Goal: Transaction & Acquisition: Purchase product/service

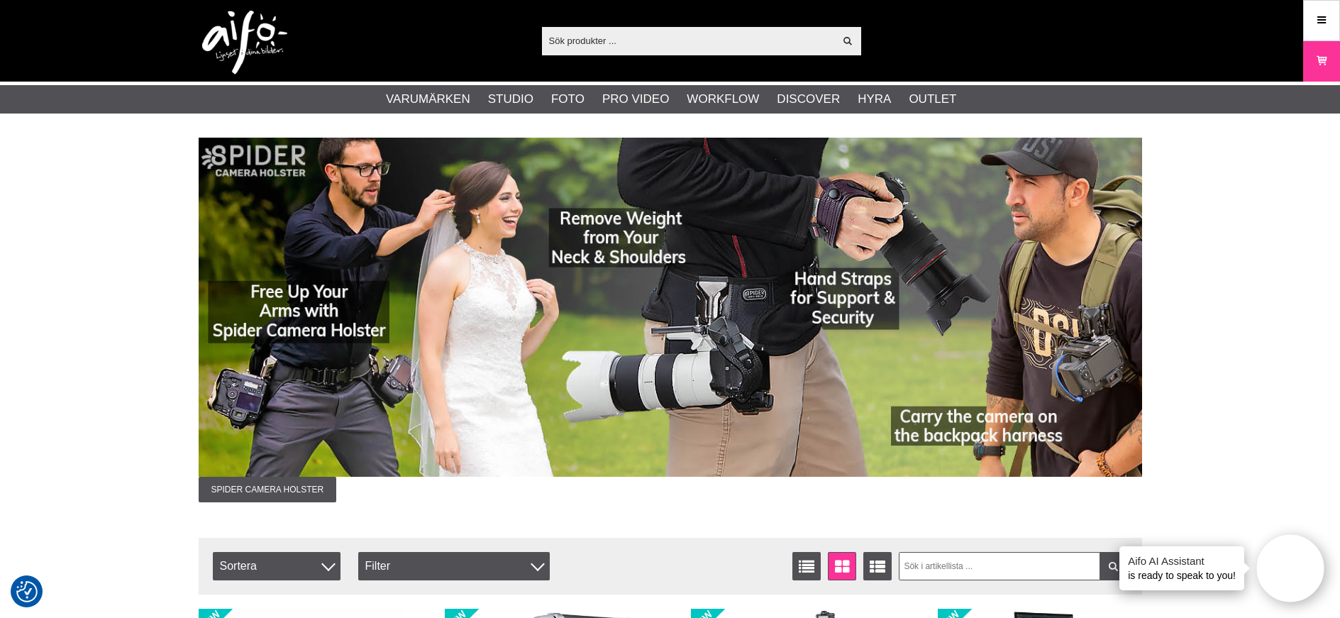
click at [576, 40] on input "text" at bounding box center [688, 40] width 293 height 21
paste input "Elinchrom ELB 500 TTL Dual To Go - Two head se"
type input "Elinchrom ELB 500 TTL Dual To Go - Two head se"
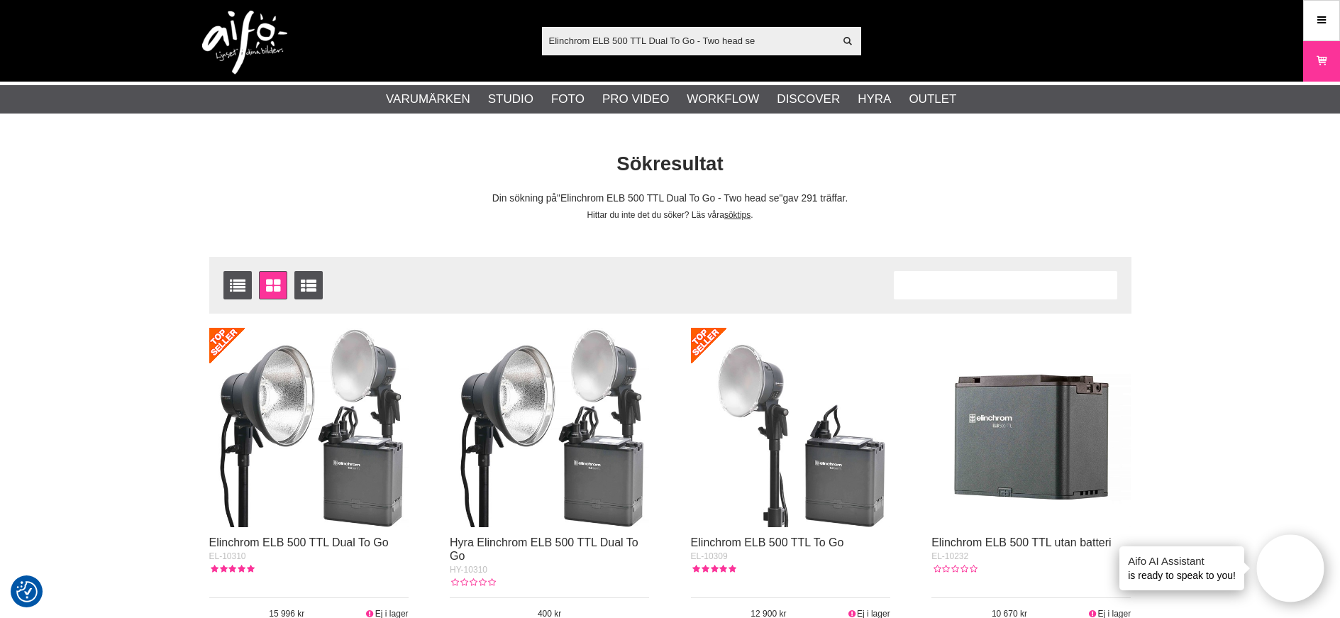
drag, startPoint x: 774, startPoint y: 45, endPoint x: 765, endPoint y: 45, distance: 8.5
click at [774, 45] on input "Elinchrom ELB 500 TTL Dual To Go - Two head se" at bounding box center [688, 40] width 293 height 21
type input "Elinchrom ELB 500 TTL Dual To Go - Two head set"
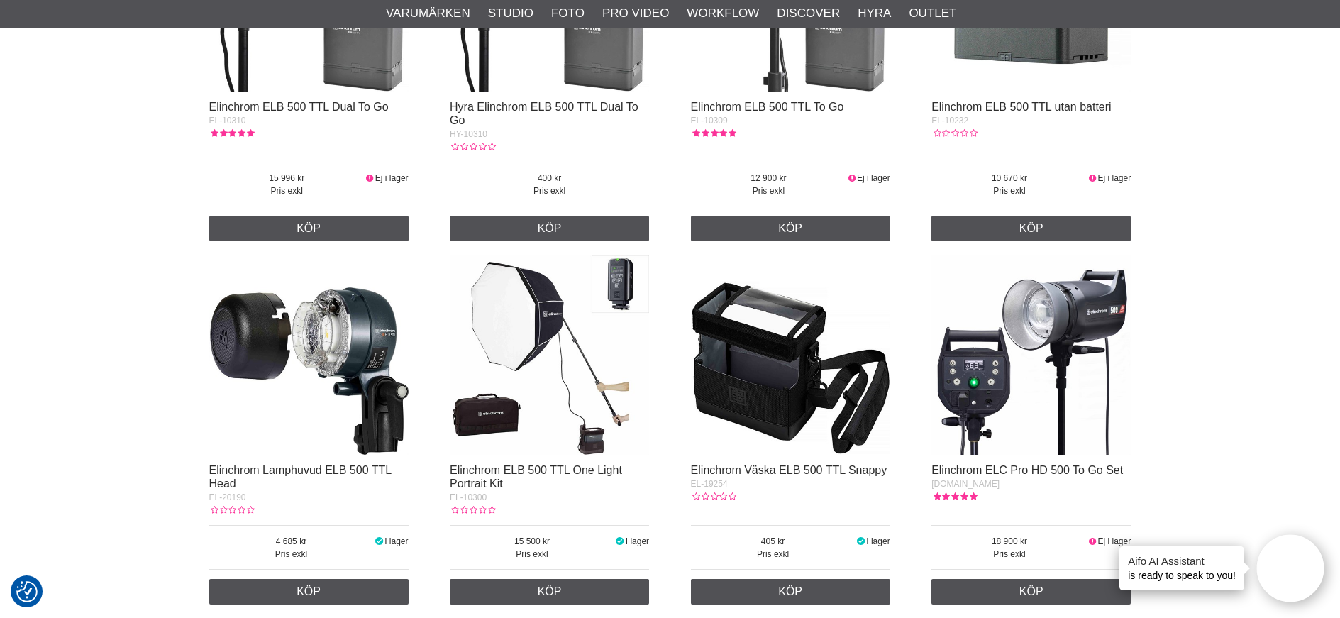
scroll to position [284, 0]
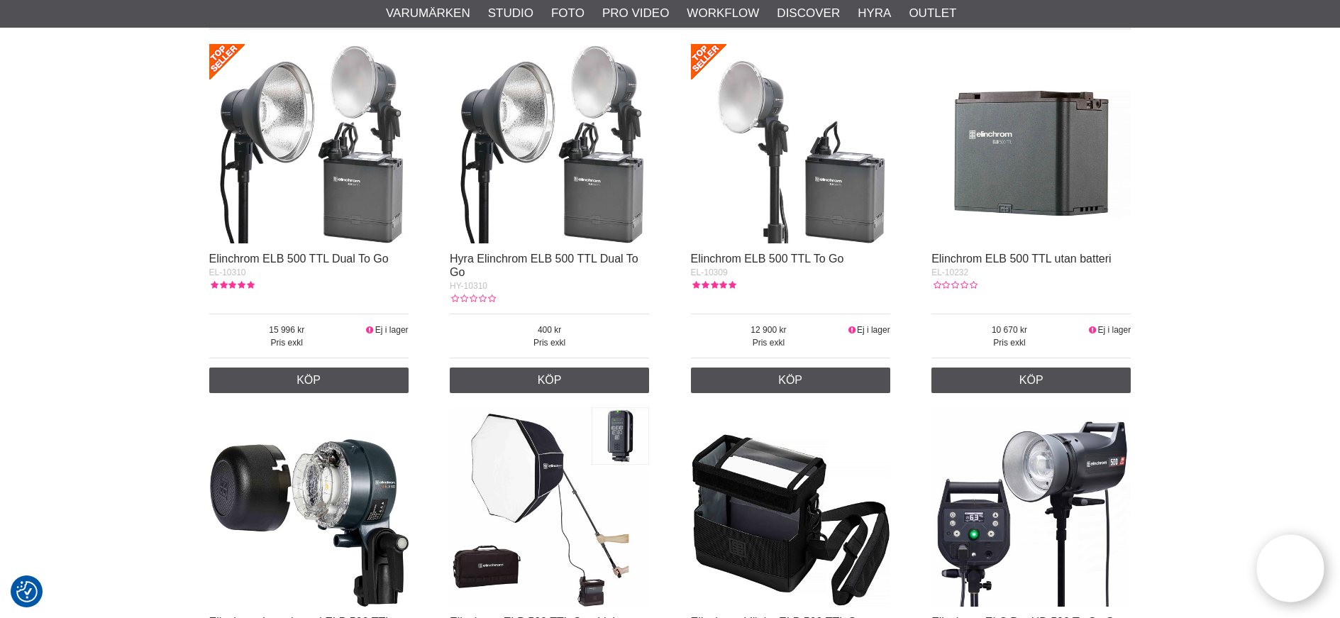
click at [380, 127] on img at bounding box center [308, 143] width 199 height 199
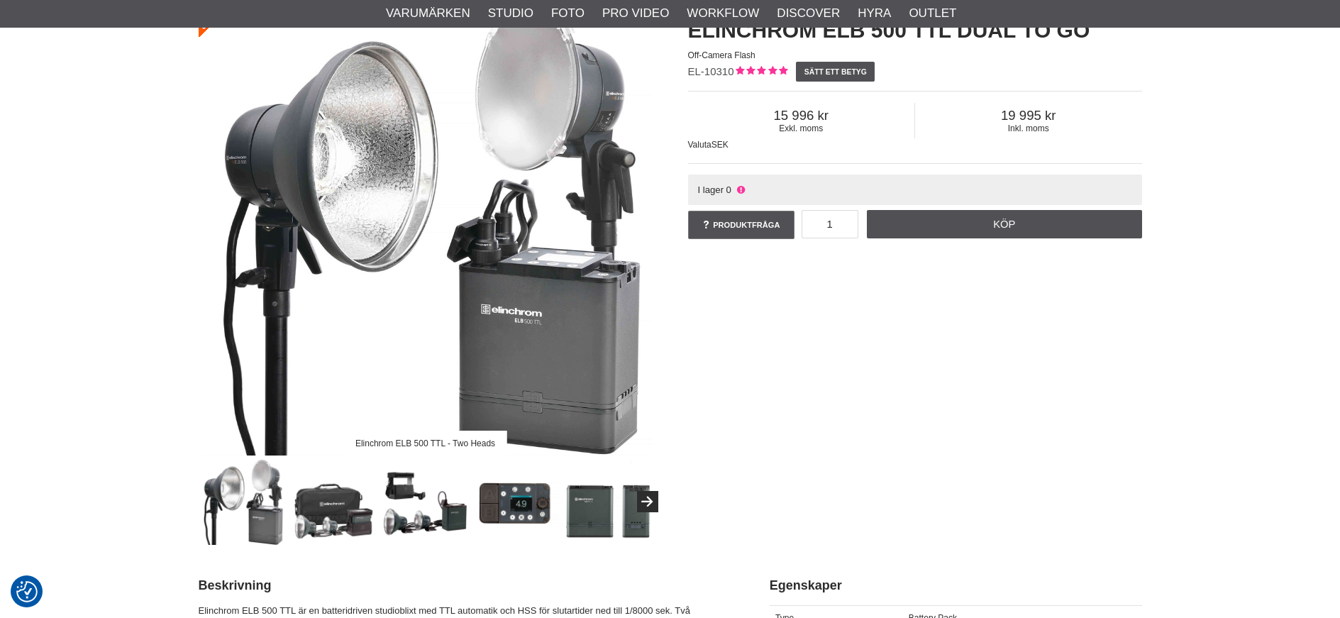
scroll to position [142, 0]
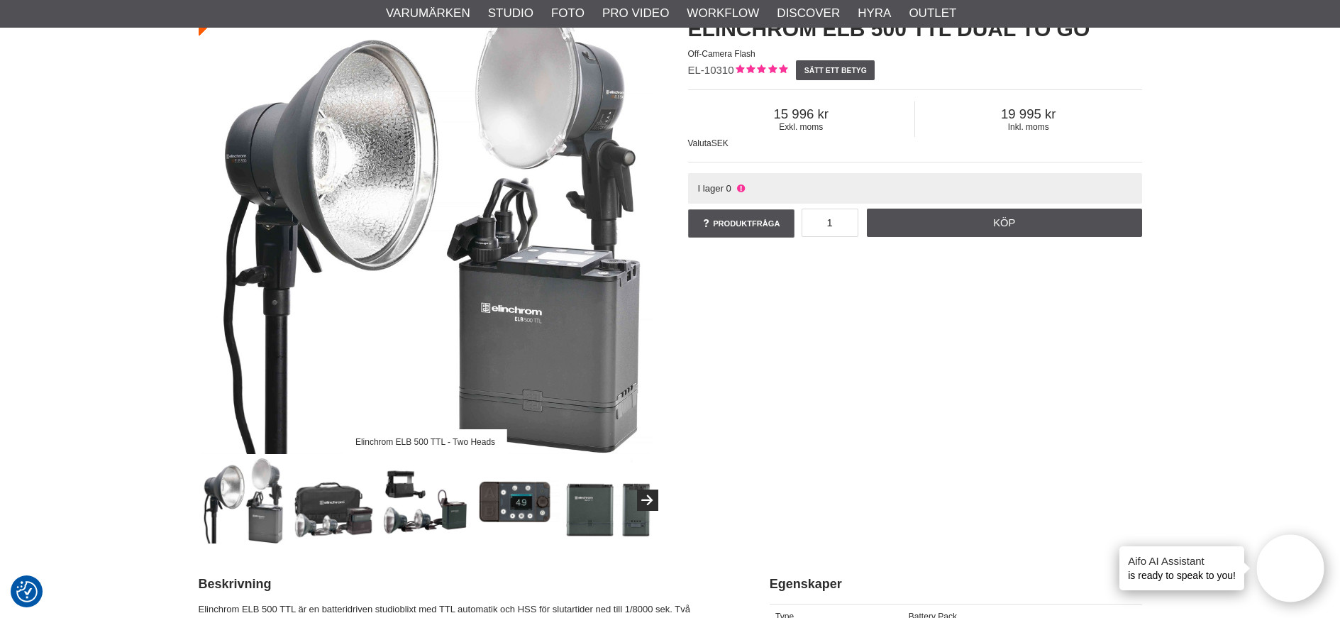
click at [929, 487] on div "Elinchrom ELB 500 TTL - Two Heads Elinchrom ELB 500 TTL Dual To Go Off-Camera F…" at bounding box center [670, 271] width 979 height 543
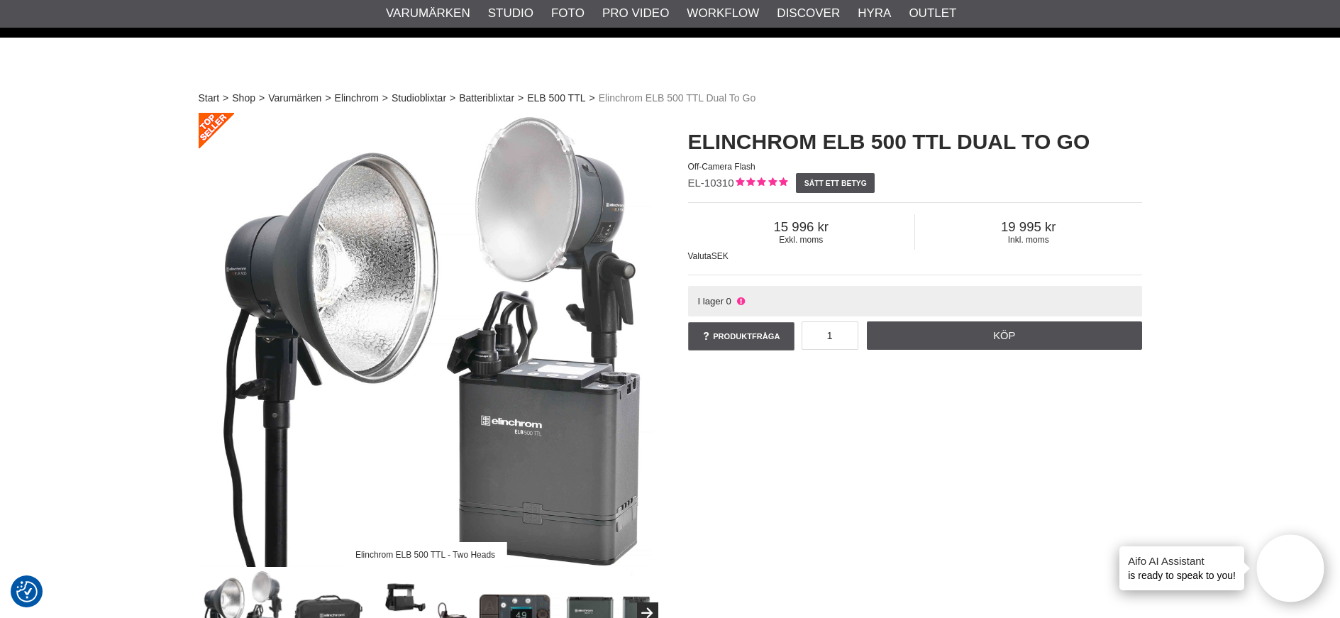
scroll to position [0, 0]
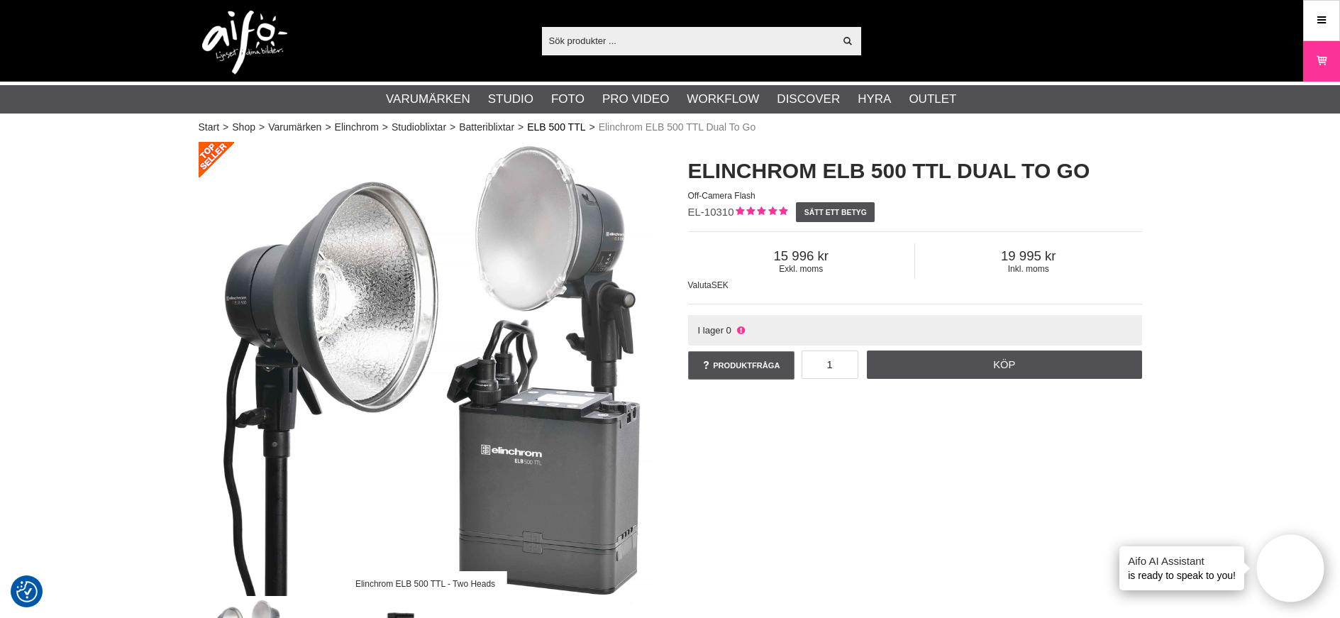
click at [564, 123] on link "ELB 500 TTL" at bounding box center [556, 127] width 58 height 15
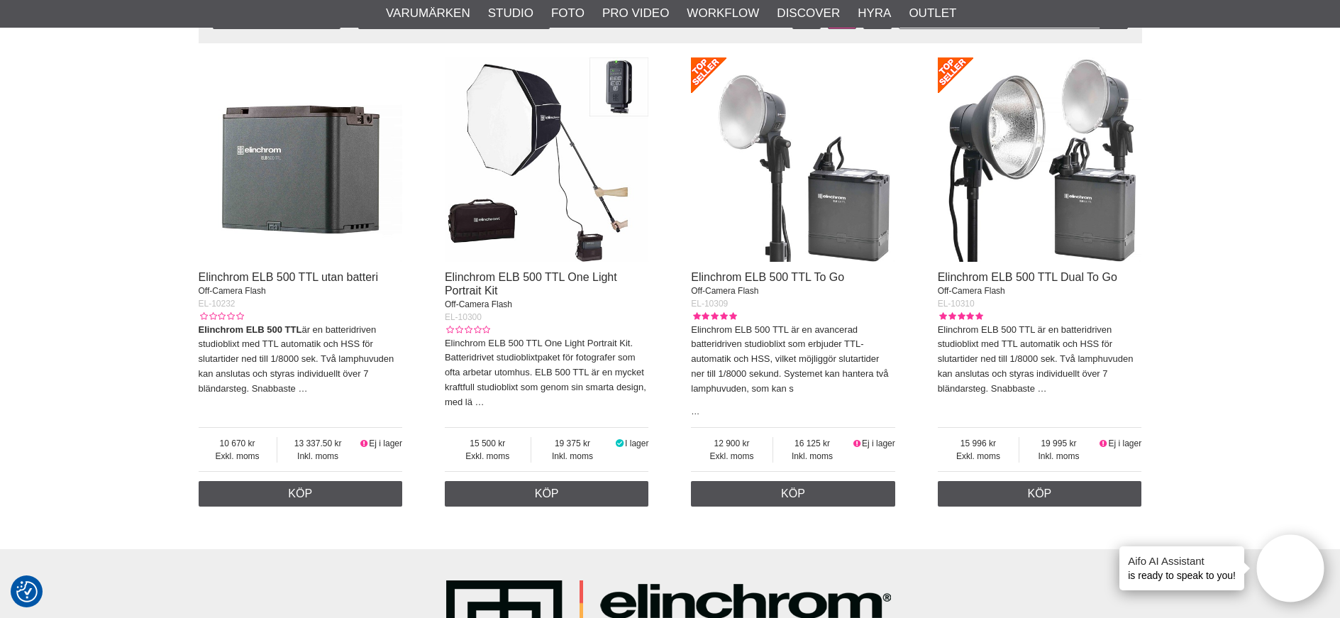
scroll to position [443, 0]
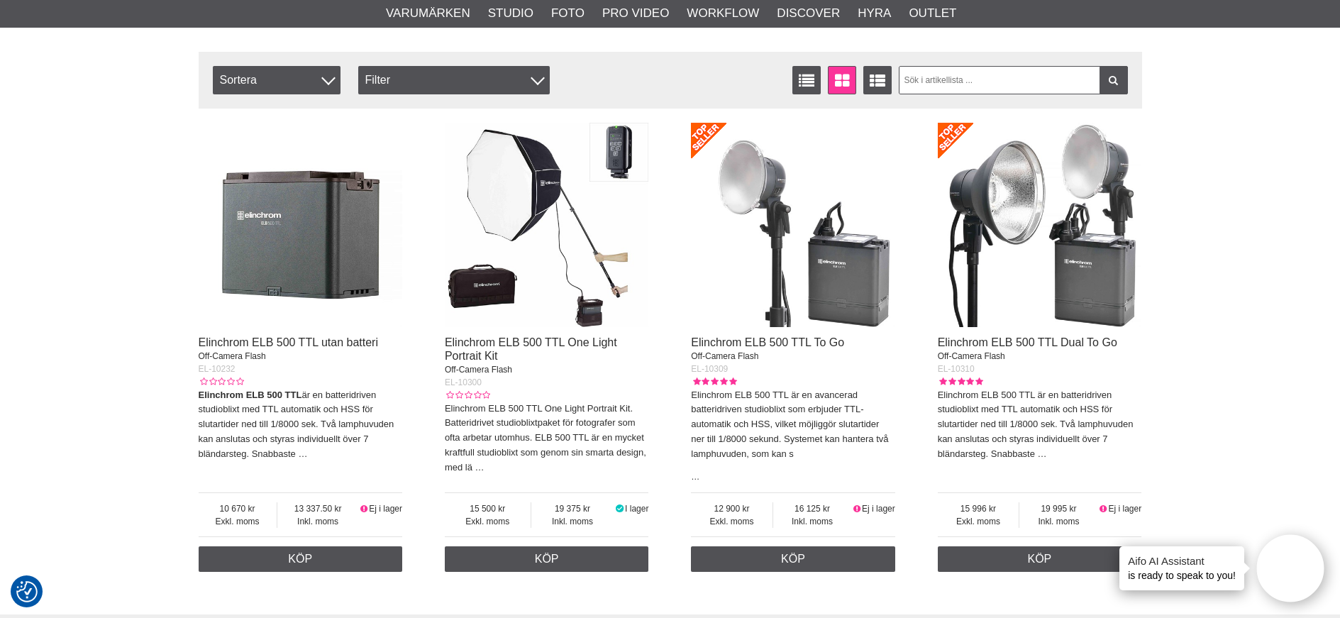
click at [1068, 268] on img at bounding box center [1040, 225] width 204 height 204
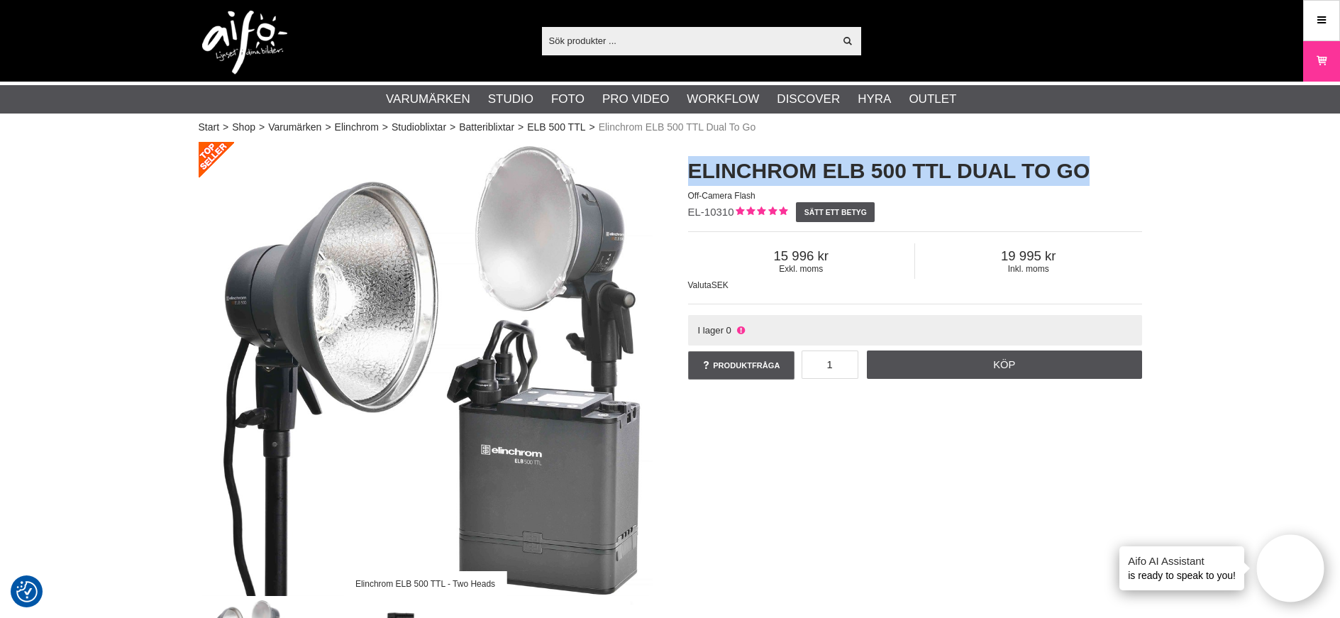
drag, startPoint x: 1097, startPoint y: 160, endPoint x: 670, endPoint y: 146, distance: 426.5
click at [670, 146] on div "Elinchrom ELB 500 TTL Dual To Go Off-Camera Flash EL-10310 Sätt ett betyg Exkl.…" at bounding box center [914, 269] width 489 height 255
copy h1 "Elinchrom ELB 500 TTL Dual To Go"
click at [1321, 57] on icon at bounding box center [1321, 61] width 14 height 16
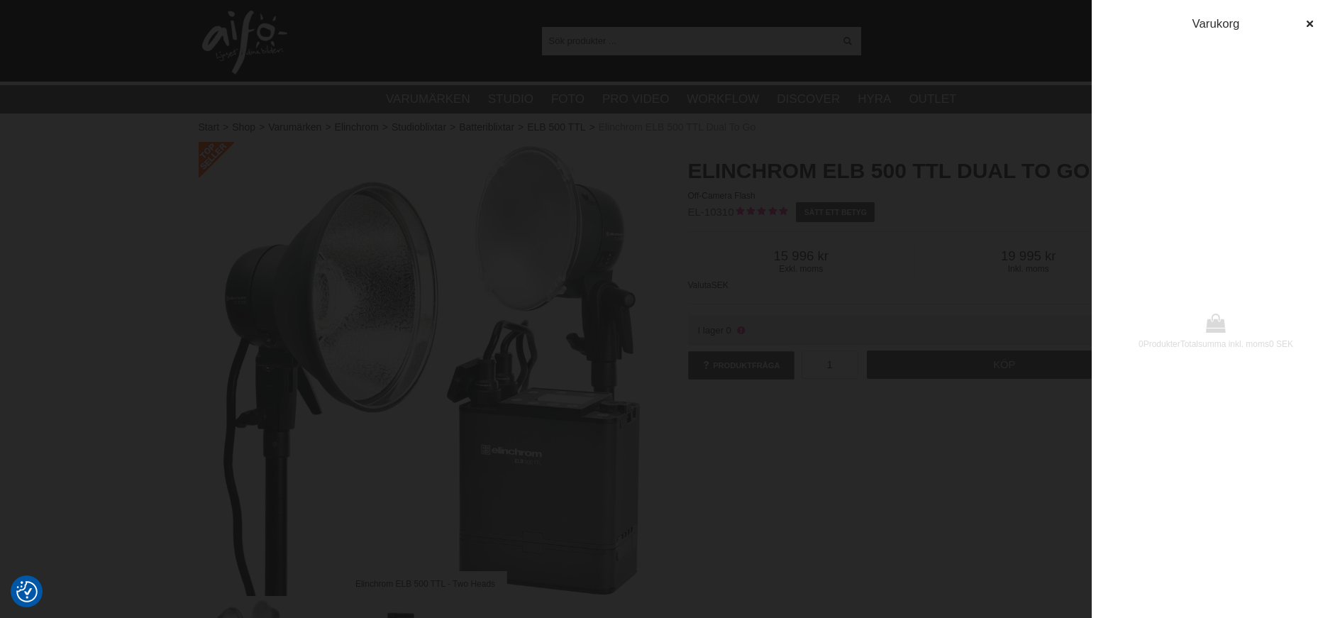
click at [928, 79] on div at bounding box center [670, 309] width 1340 height 618
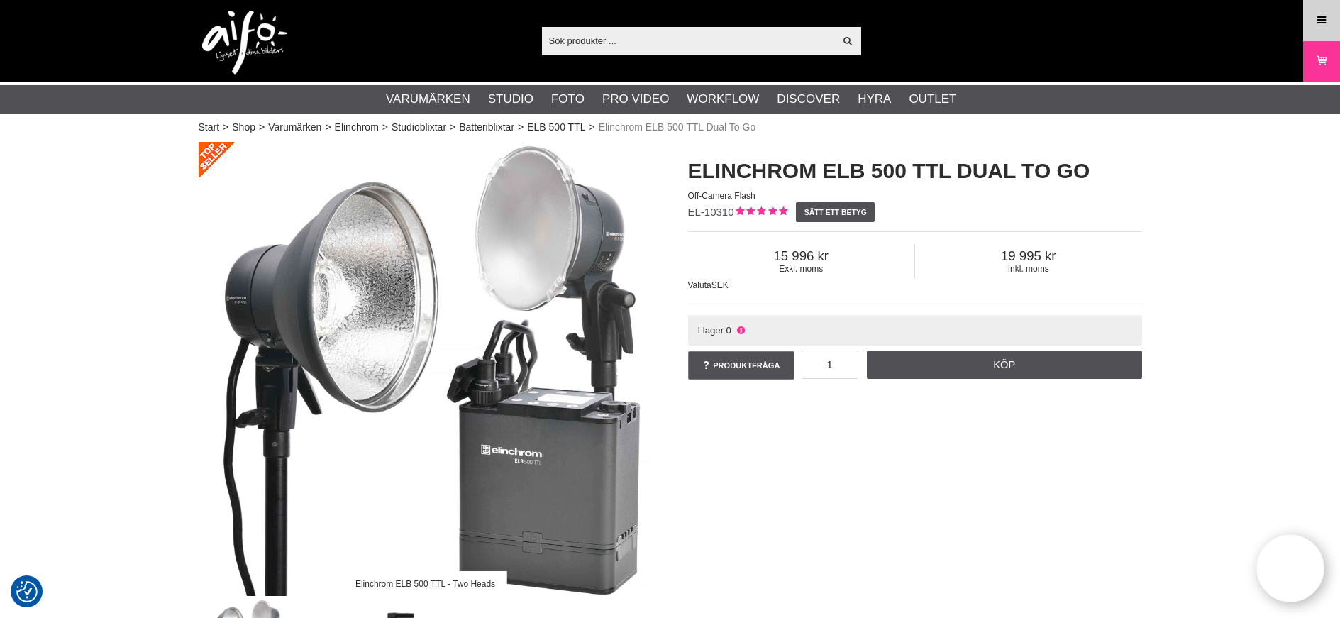
click at [1319, 18] on icon at bounding box center [1321, 21] width 13 height 16
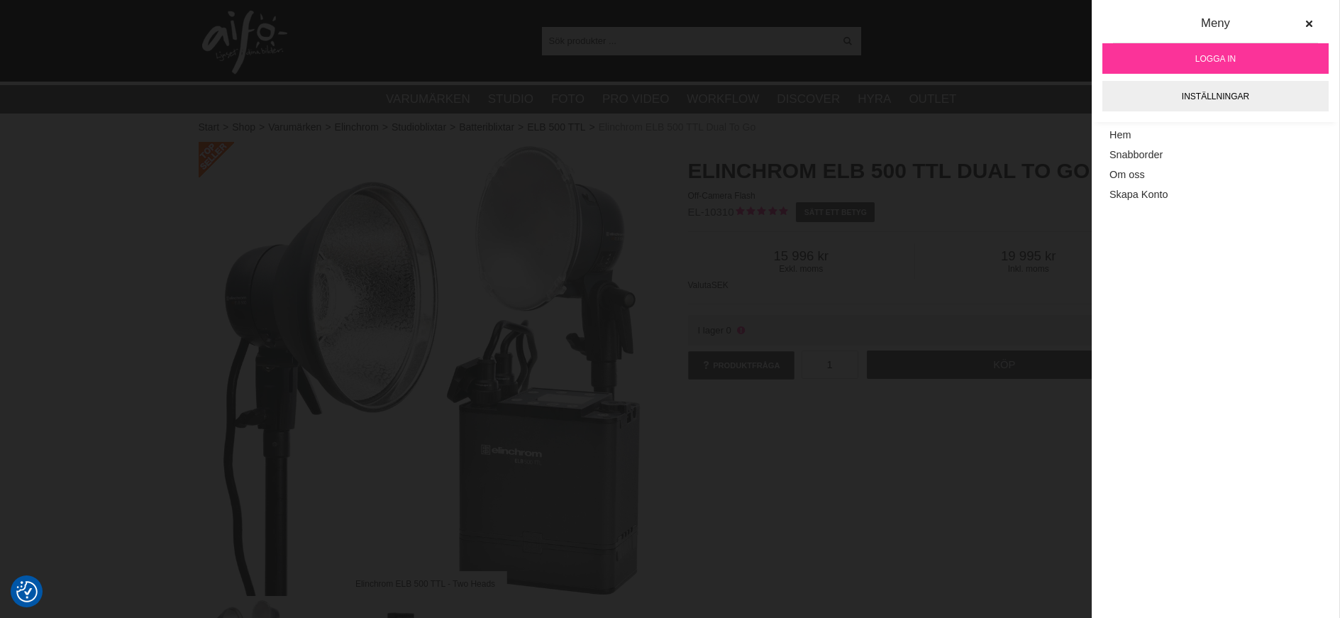
click at [1210, 52] on span "Logga in" at bounding box center [1215, 58] width 40 height 13
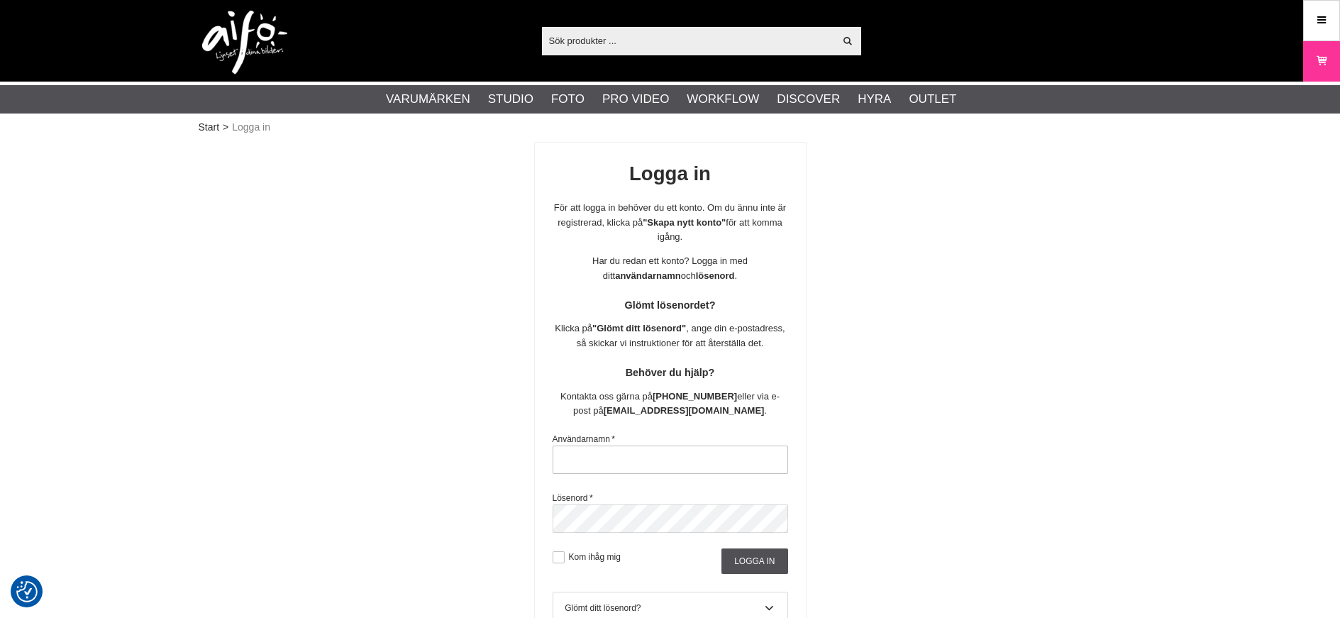
click at [565, 459] on input "text" at bounding box center [671, 459] width 236 height 28
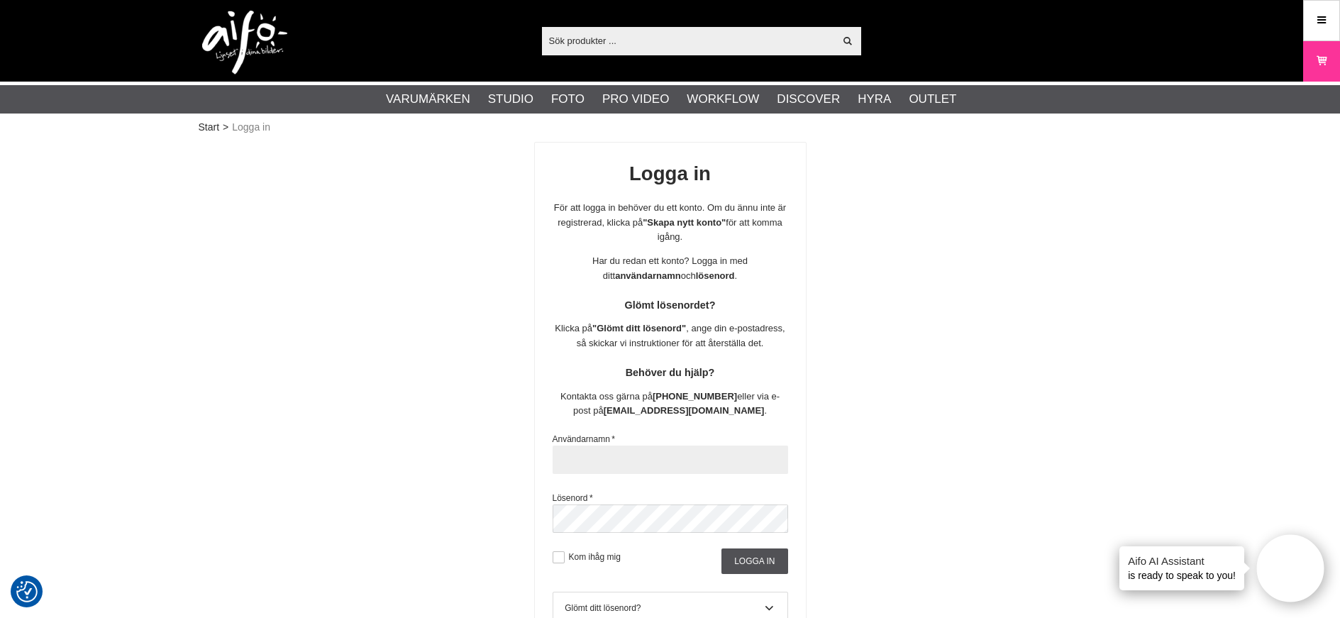
type input "susanne.holm@scandinavianphoto.se"
click at [738, 563] on input "Logga in" at bounding box center [754, 561] width 66 height 26
